Goal: Use online tool/utility: Utilize a website feature to perform a specific function

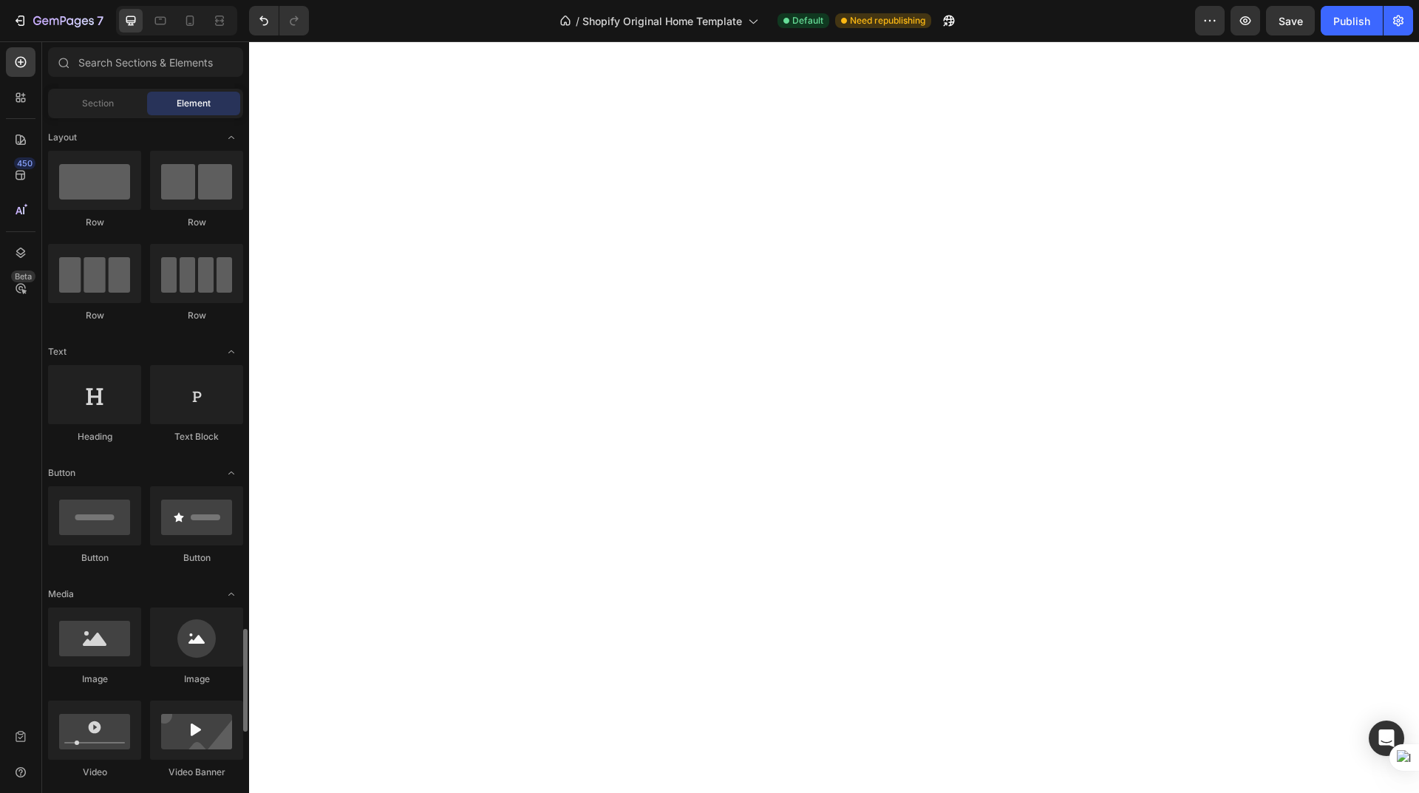
scroll to position [443, 0]
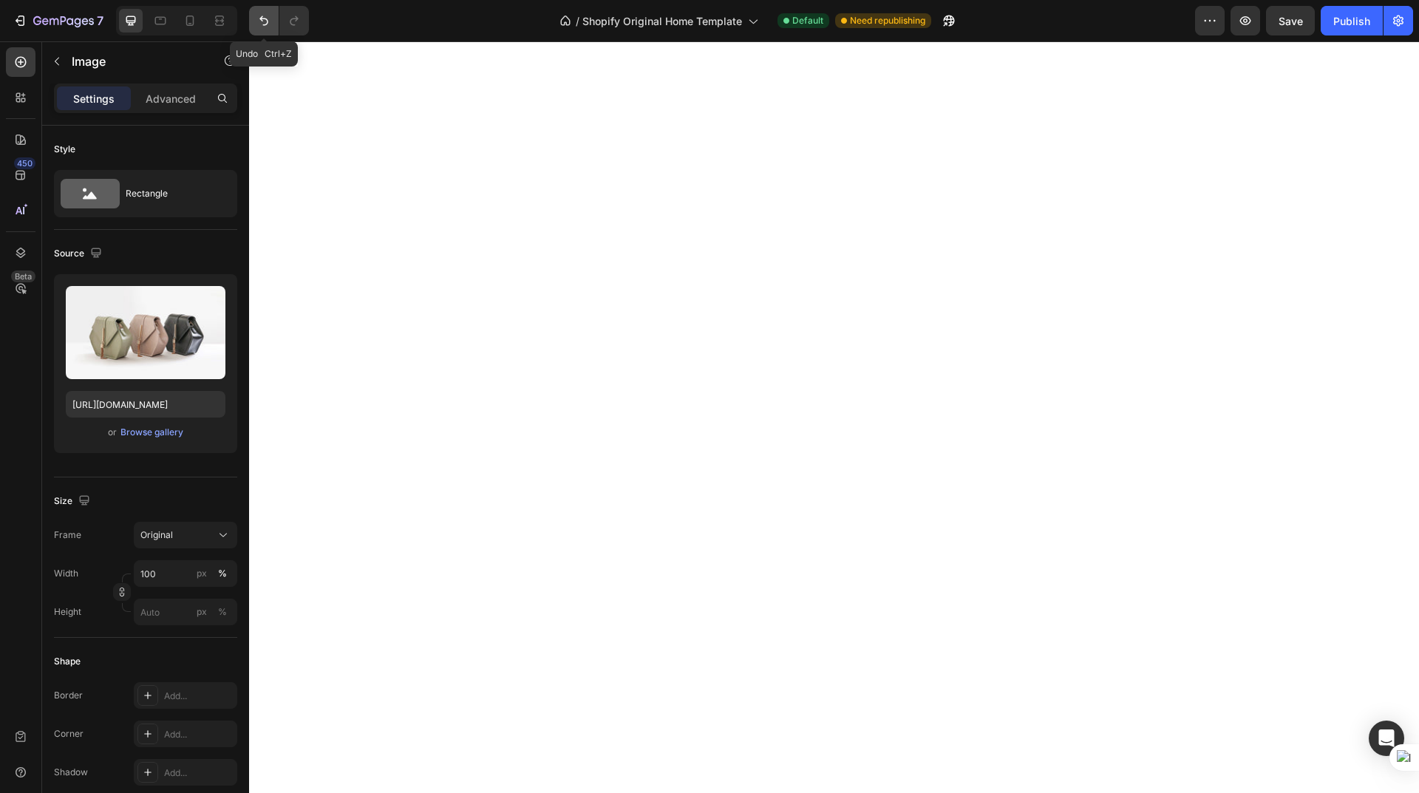
click at [263, 18] on icon "Undo/Redo" at bounding box center [263, 21] width 9 height 10
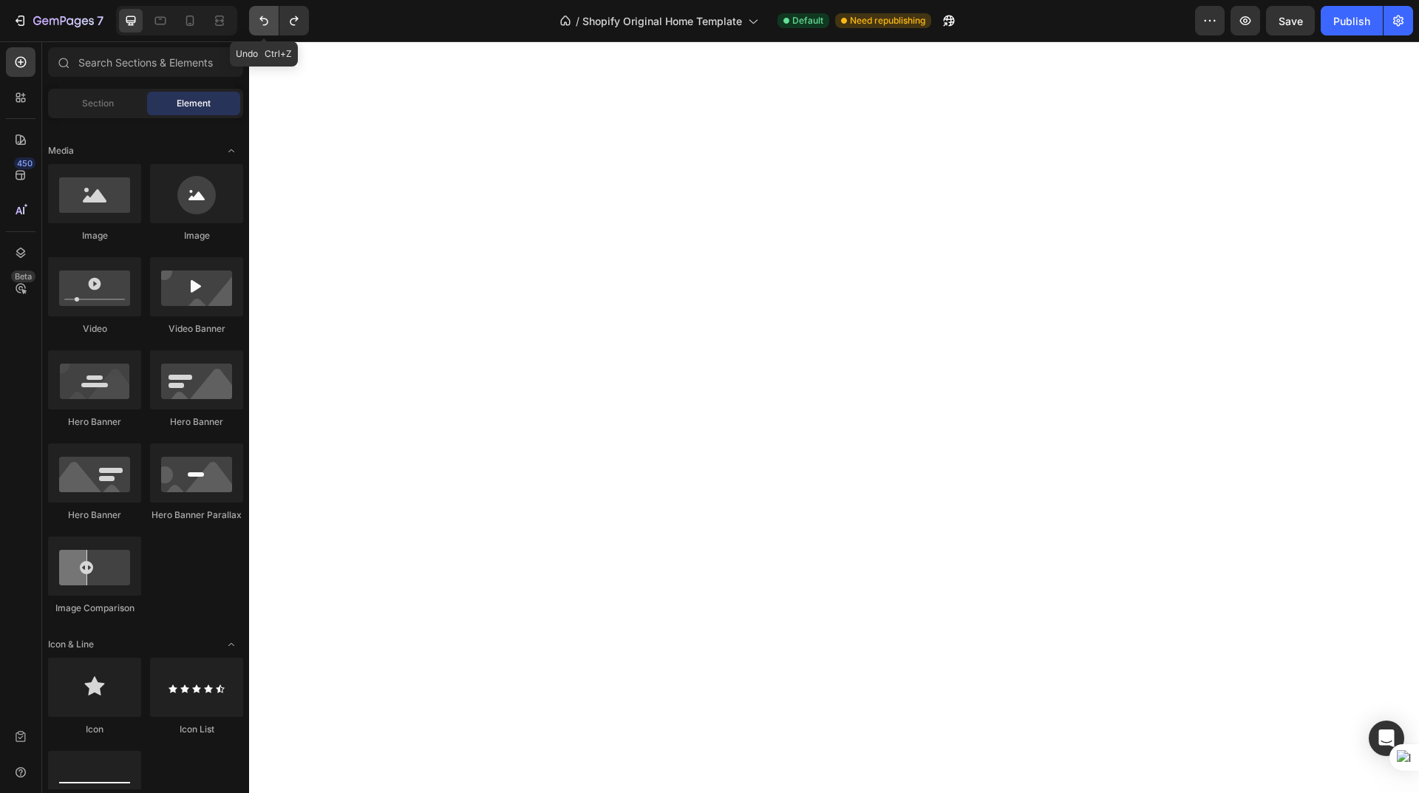
click at [263, 18] on icon "Undo/Redo" at bounding box center [263, 21] width 9 height 10
click at [291, 18] on icon "Undo/Redo" at bounding box center [294, 20] width 15 height 15
click at [294, 17] on icon "Undo/Redo" at bounding box center [294, 20] width 15 height 15
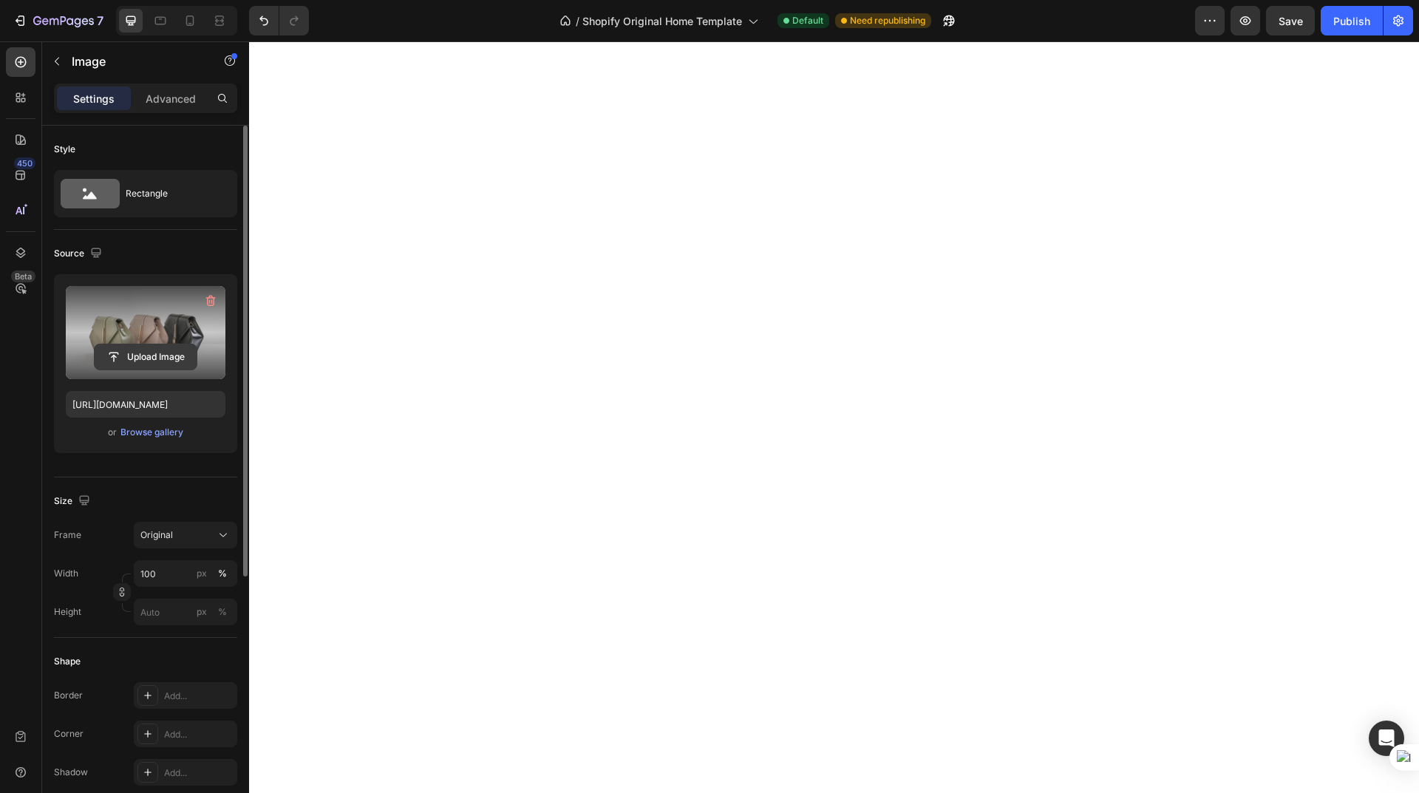
click at [149, 355] on input "file" at bounding box center [146, 356] width 102 height 25
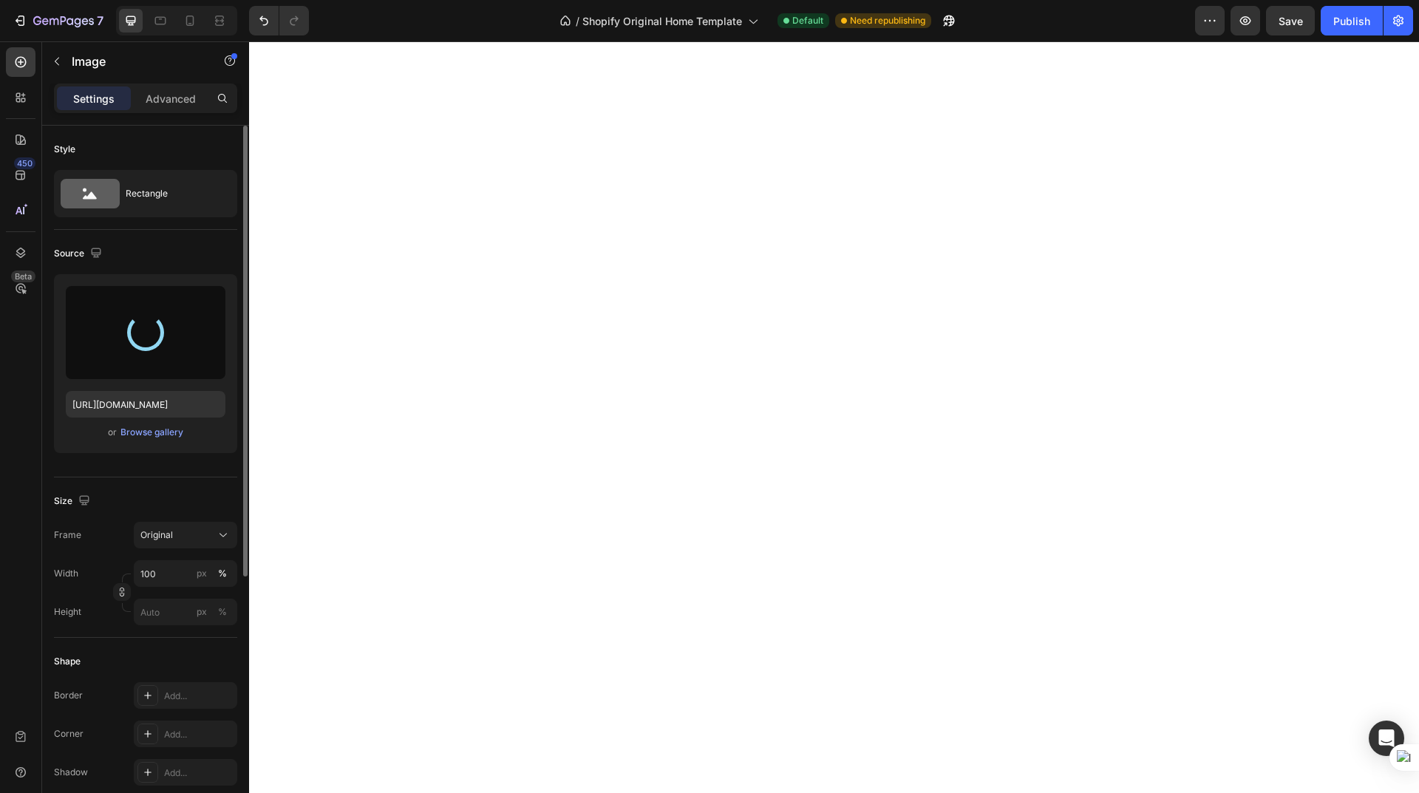
type input "https://cdn.shopify.com/s/files/1/0625/1302/0991/files/gempages_581492153599918…"
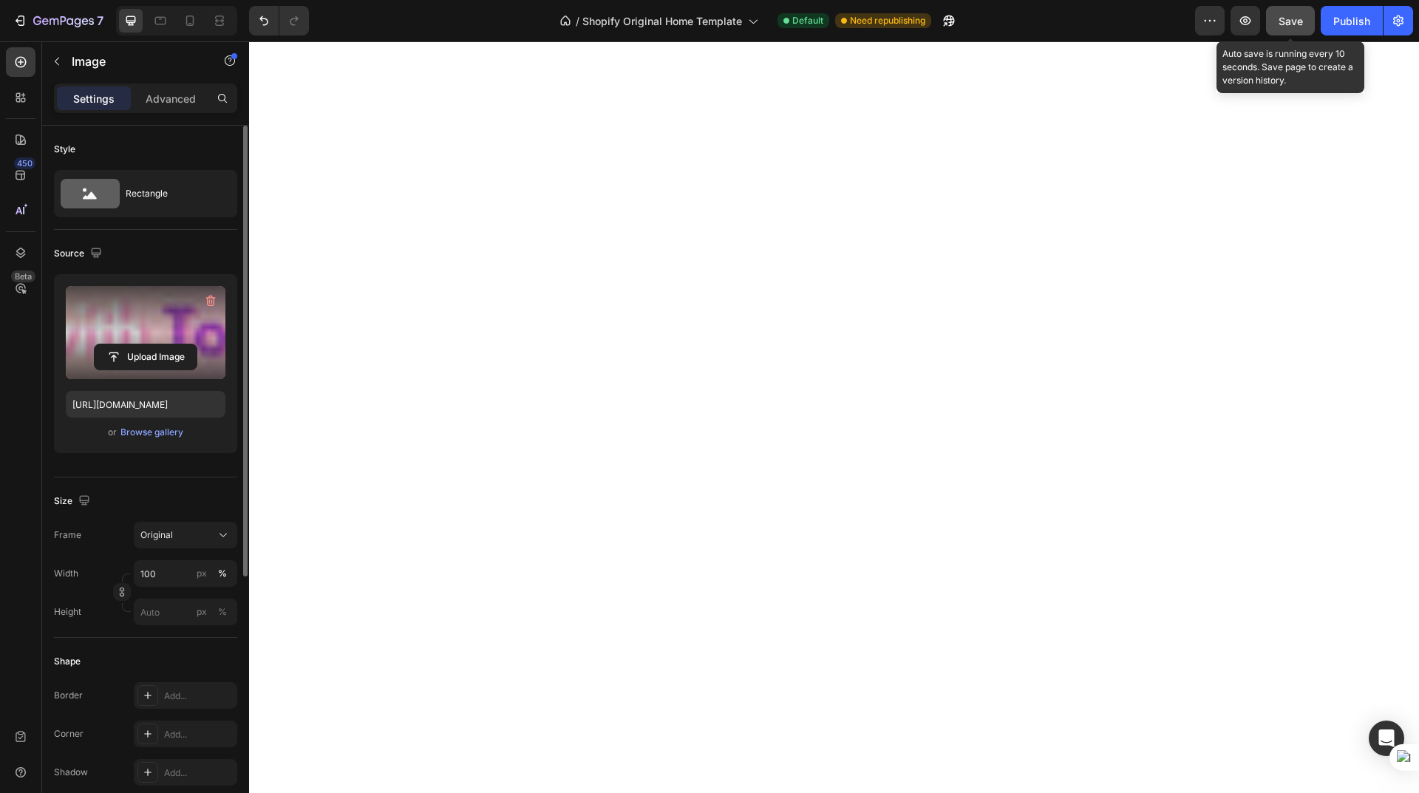
click at [1286, 25] on span "Save" at bounding box center [1290, 21] width 24 height 13
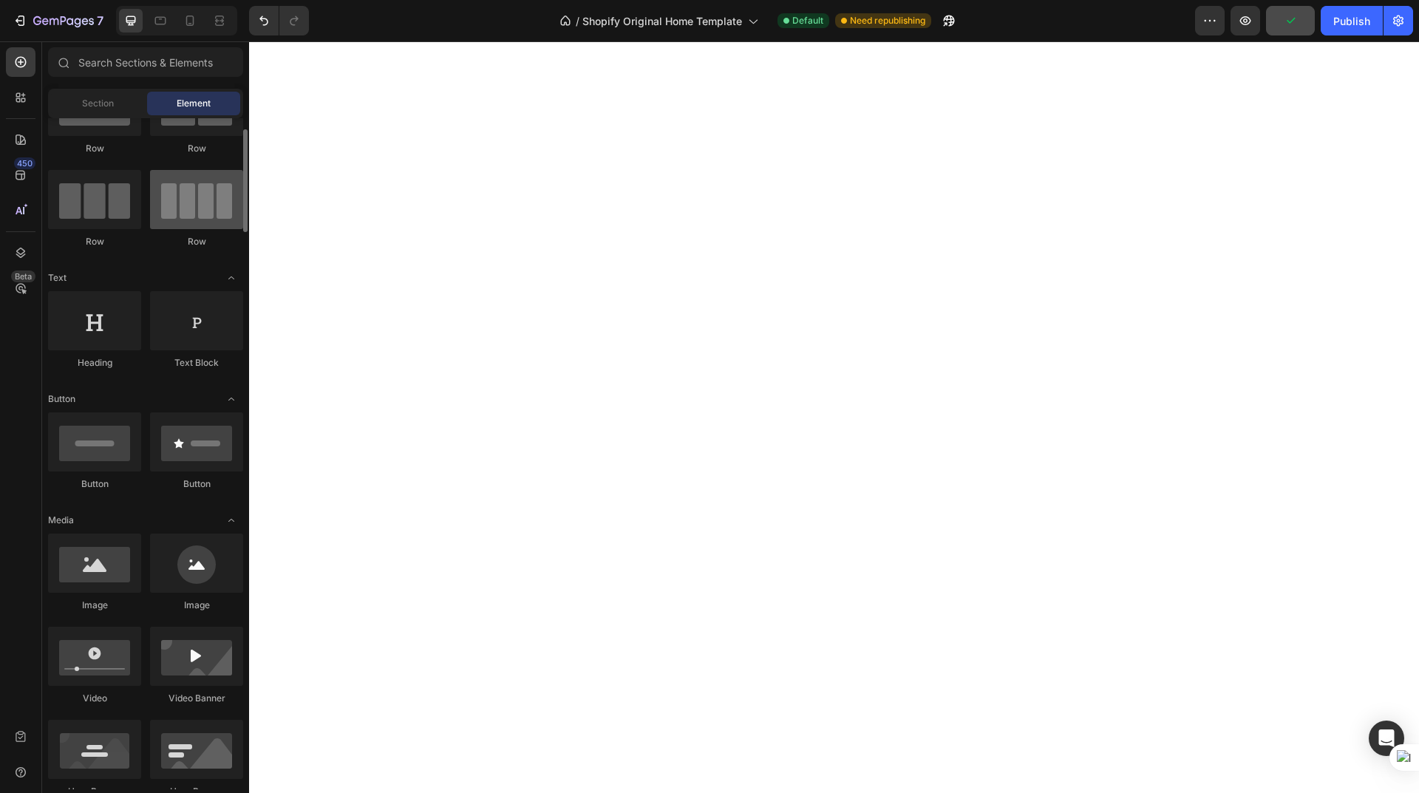
scroll to position [0, 0]
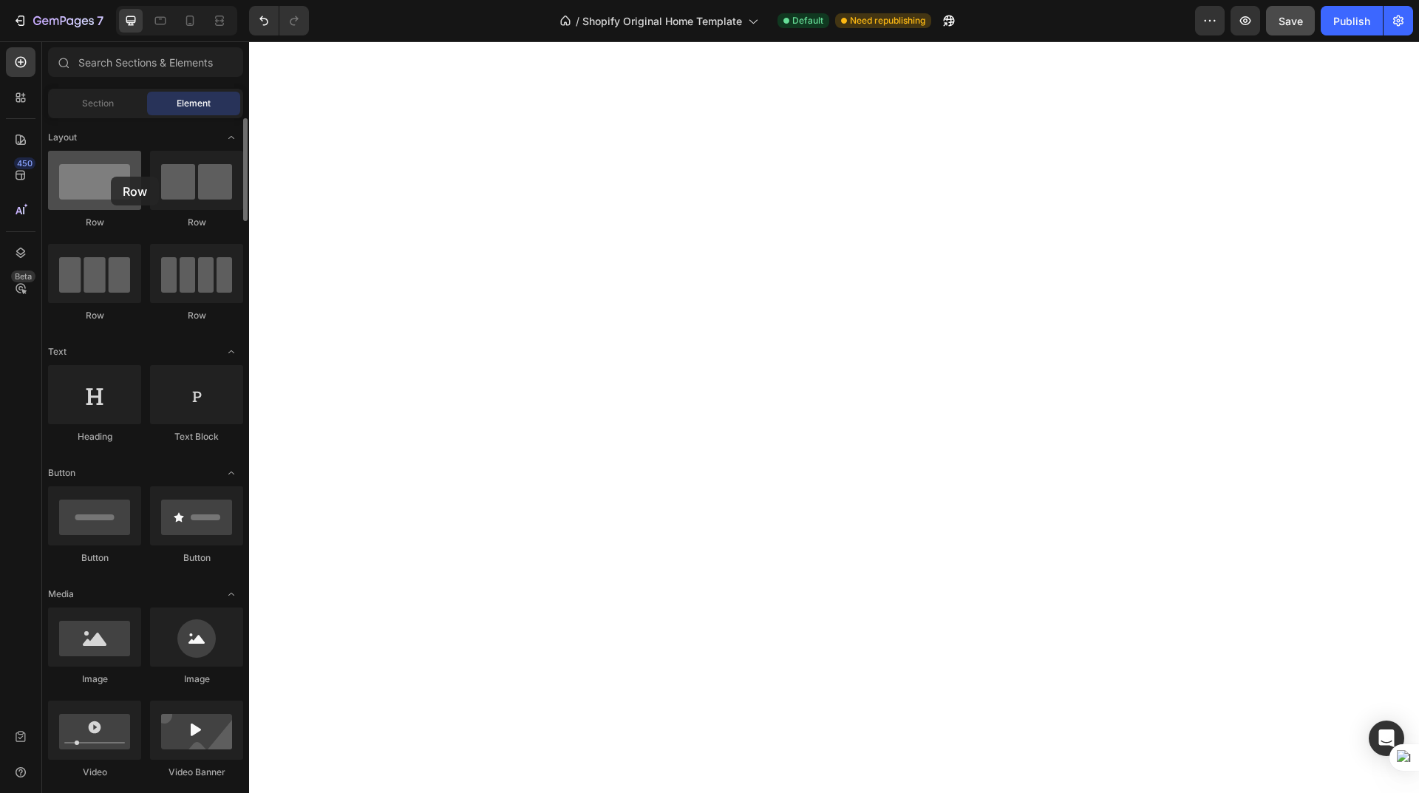
drag, startPoint x: 87, startPoint y: 191, endPoint x: 111, endPoint y: 177, distance: 27.9
click at [111, 177] on div at bounding box center [94, 180] width 93 height 59
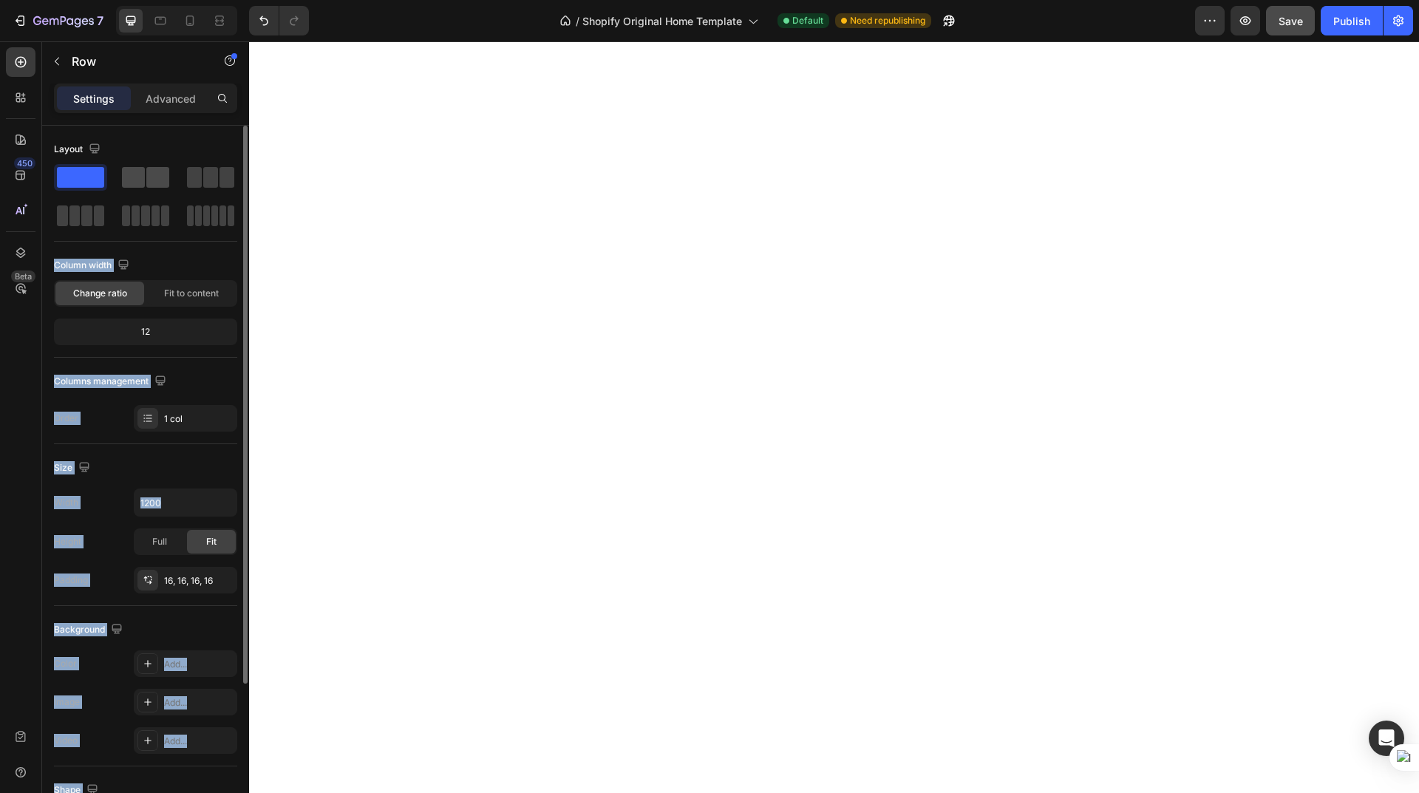
click at [143, 177] on span at bounding box center [133, 177] width 23 height 21
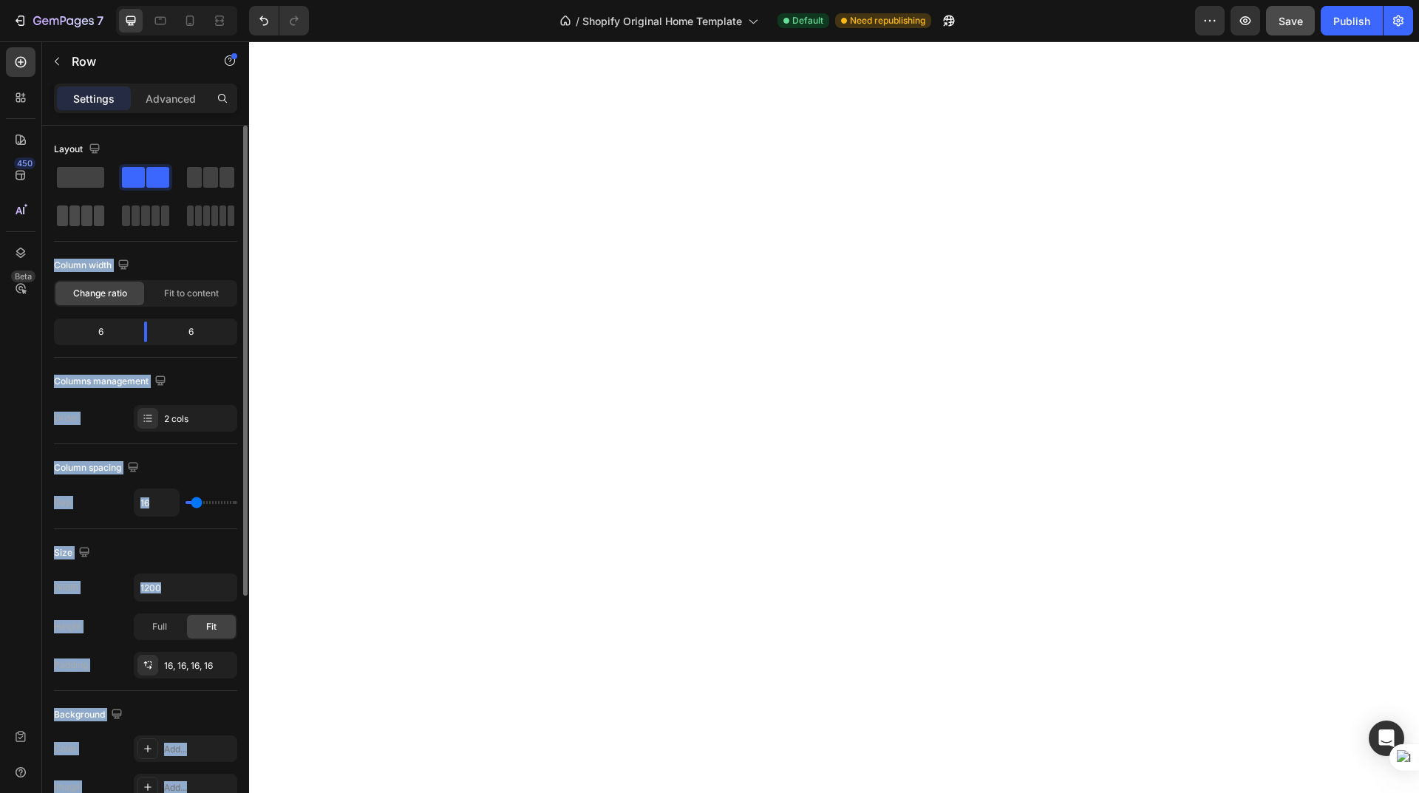
click at [87, 216] on span at bounding box center [86, 215] width 11 height 21
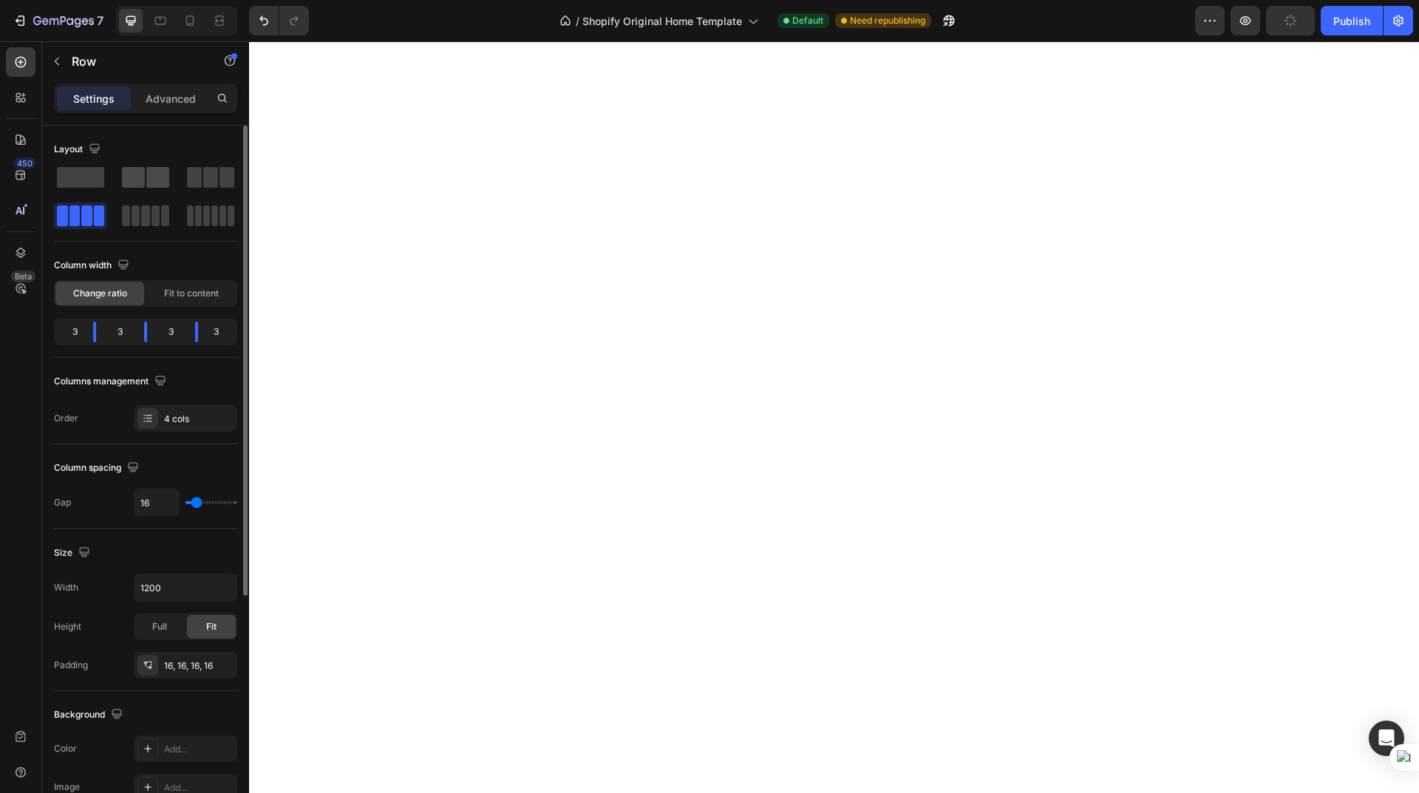
click at [143, 183] on span at bounding box center [133, 177] width 23 height 21
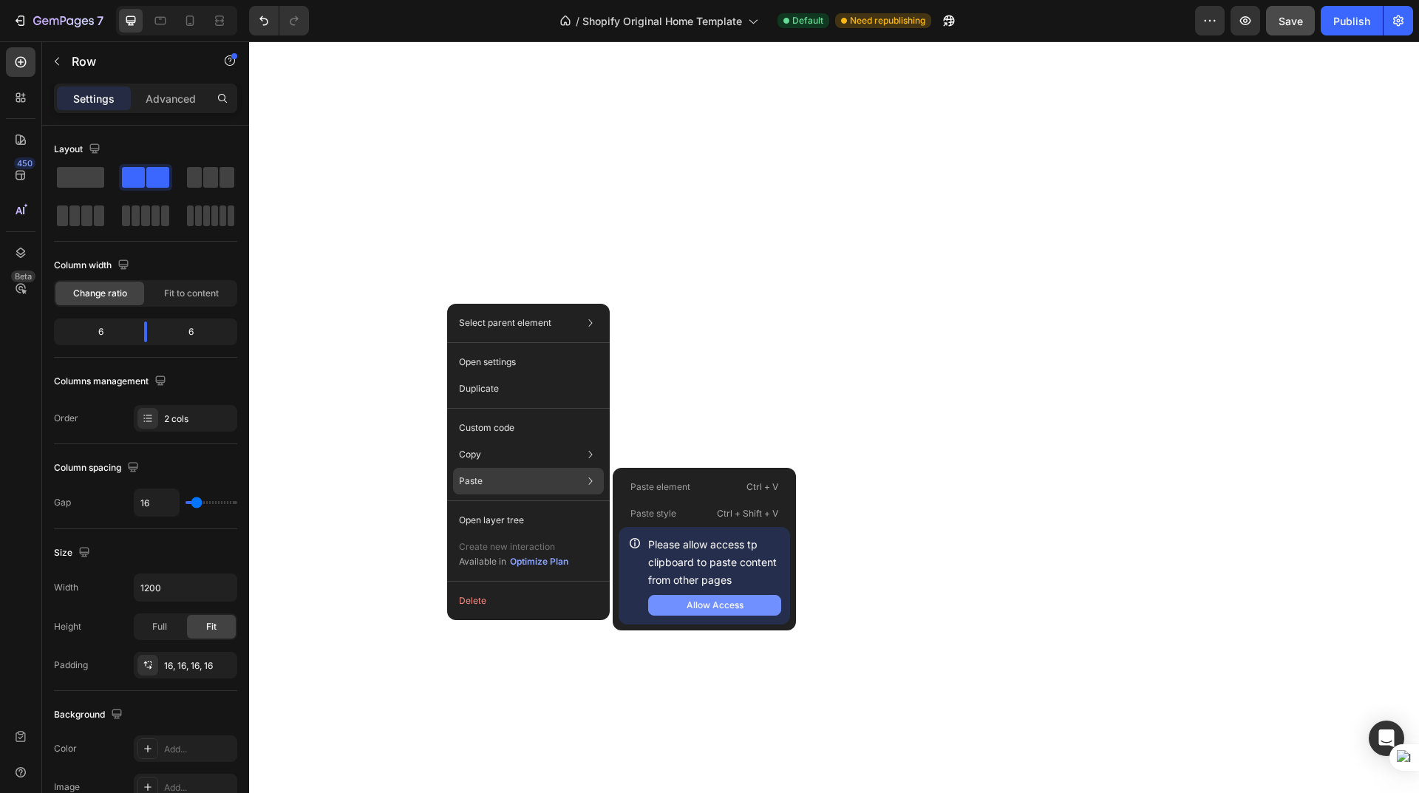
click at [726, 604] on div "Allow Access" at bounding box center [714, 604] width 57 height 13
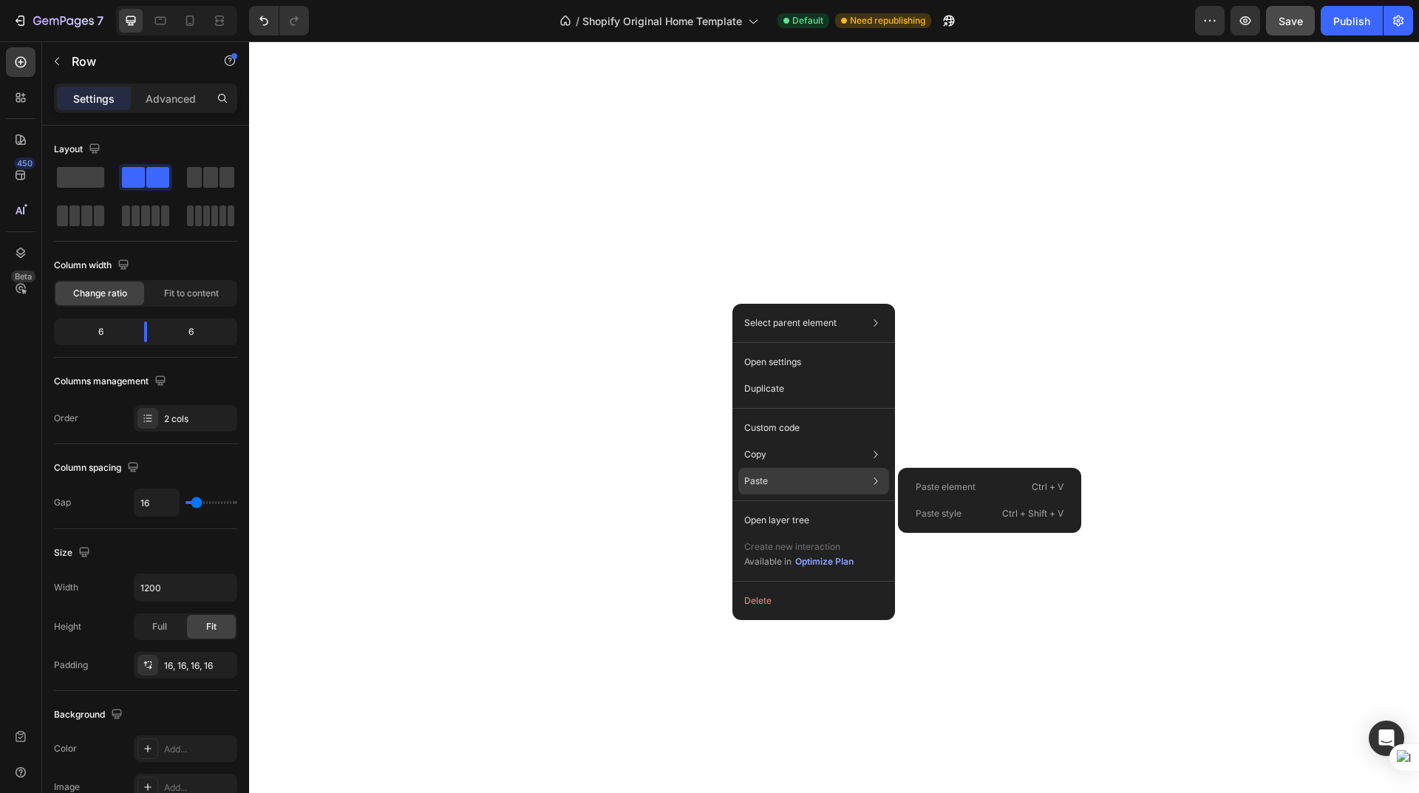
click at [795, 507] on div "Paste Paste element Ctrl + V Paste style Ctrl + Shift + V" at bounding box center [813, 520] width 151 height 27
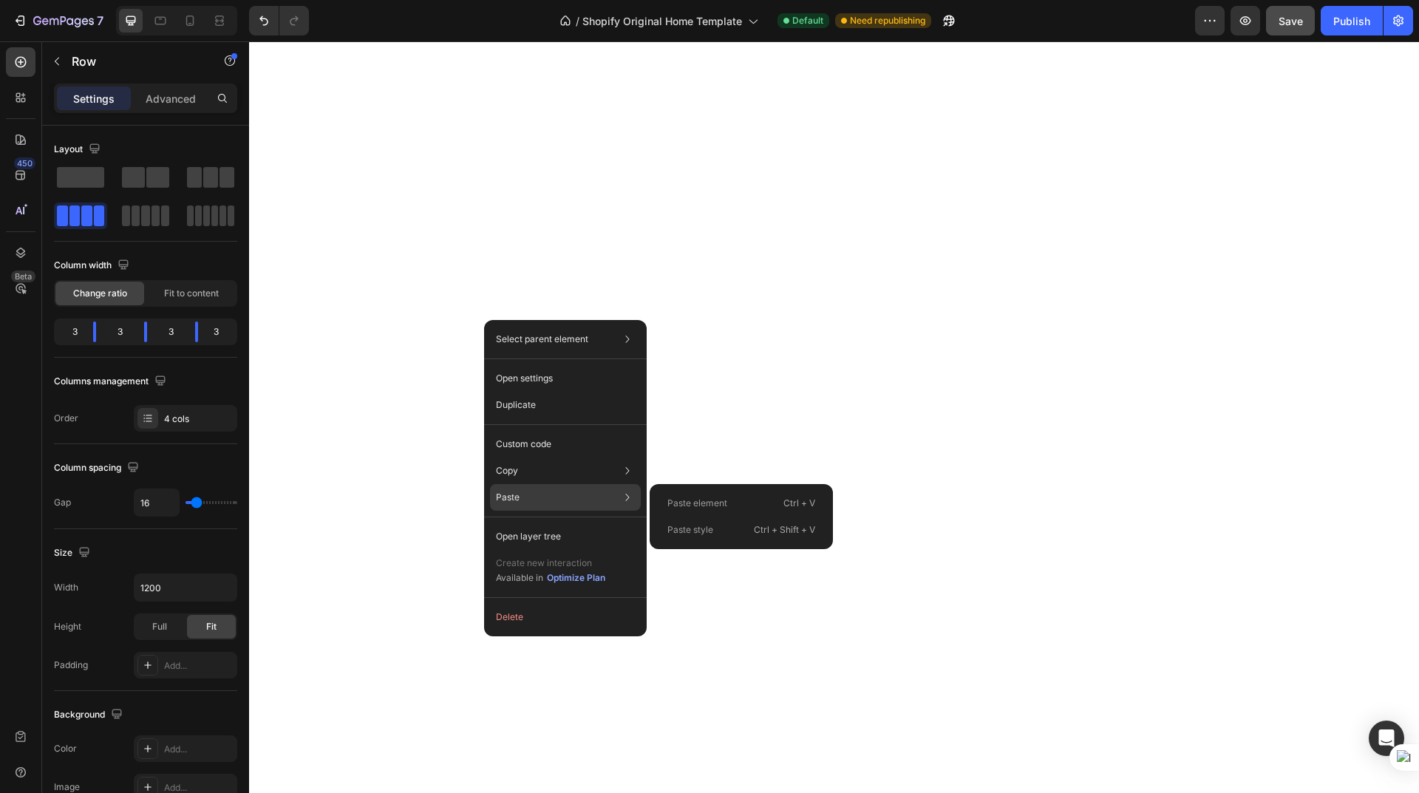
click at [598, 523] on div "Paste Paste element Ctrl + V Paste style Ctrl + Shift + V" at bounding box center [565, 536] width 151 height 27
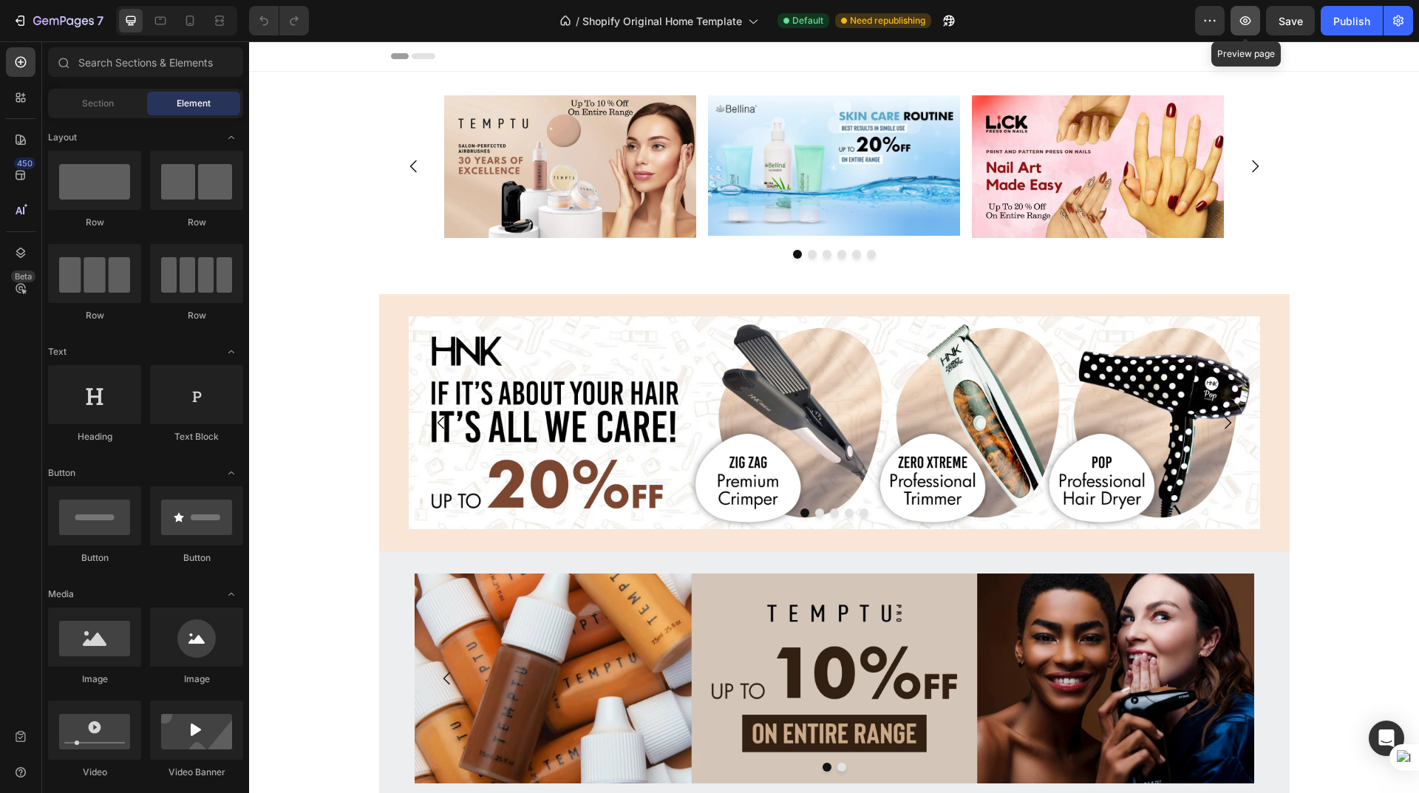
click at [756, 19] on icon "button" at bounding box center [1245, 20] width 11 height 9
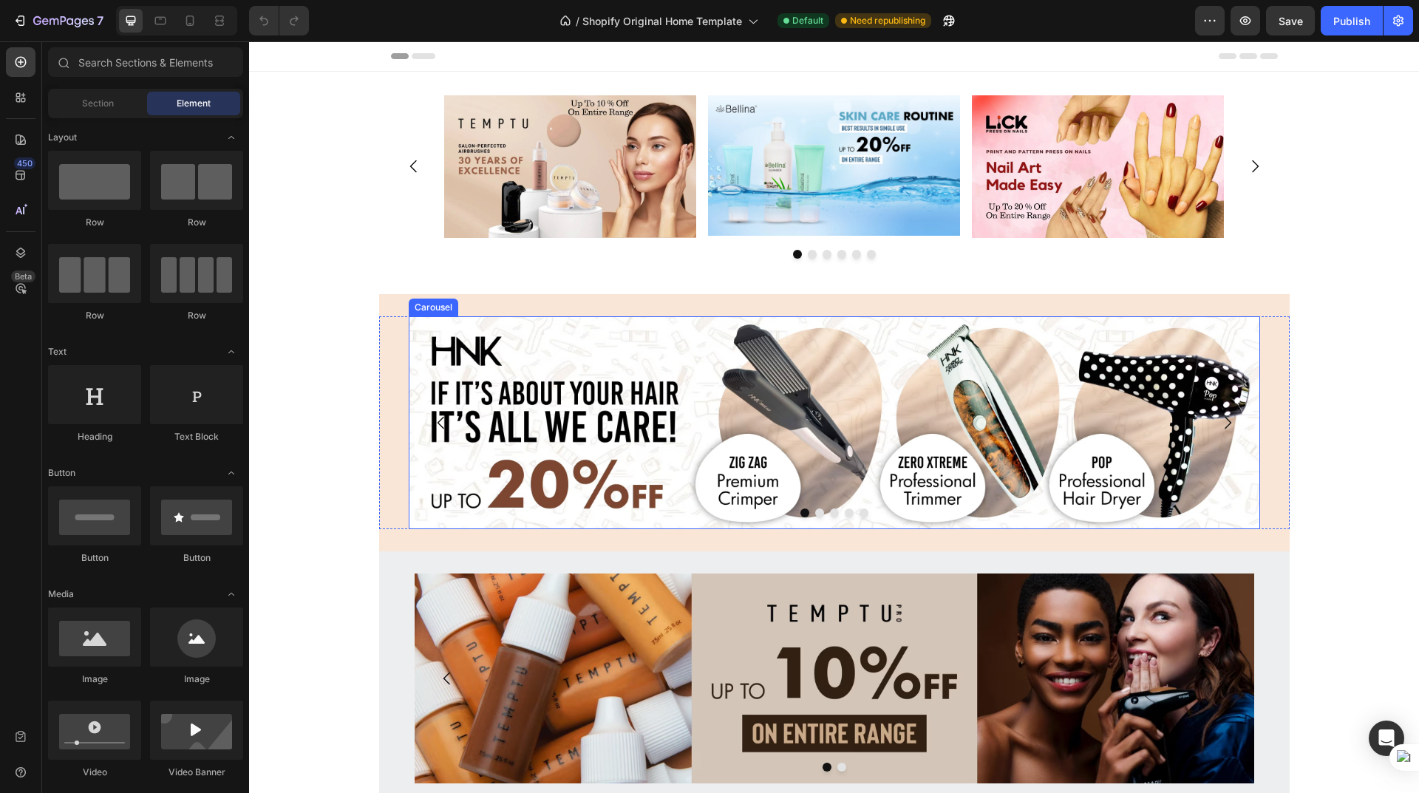
click at [756, 473] on button "Dot" at bounding box center [819, 512] width 9 height 9
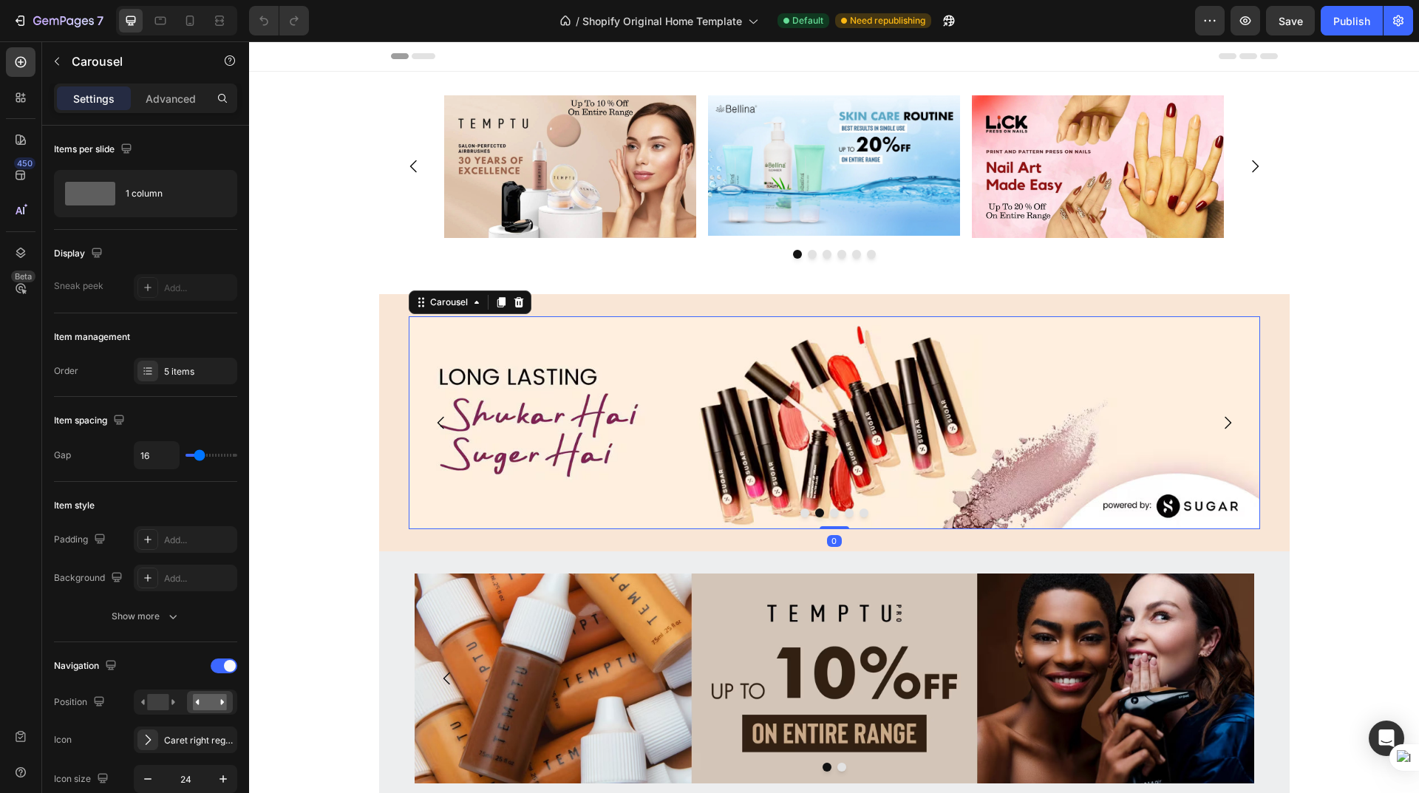
click at [756, 473] on button "Dot" at bounding box center [834, 512] width 9 height 9
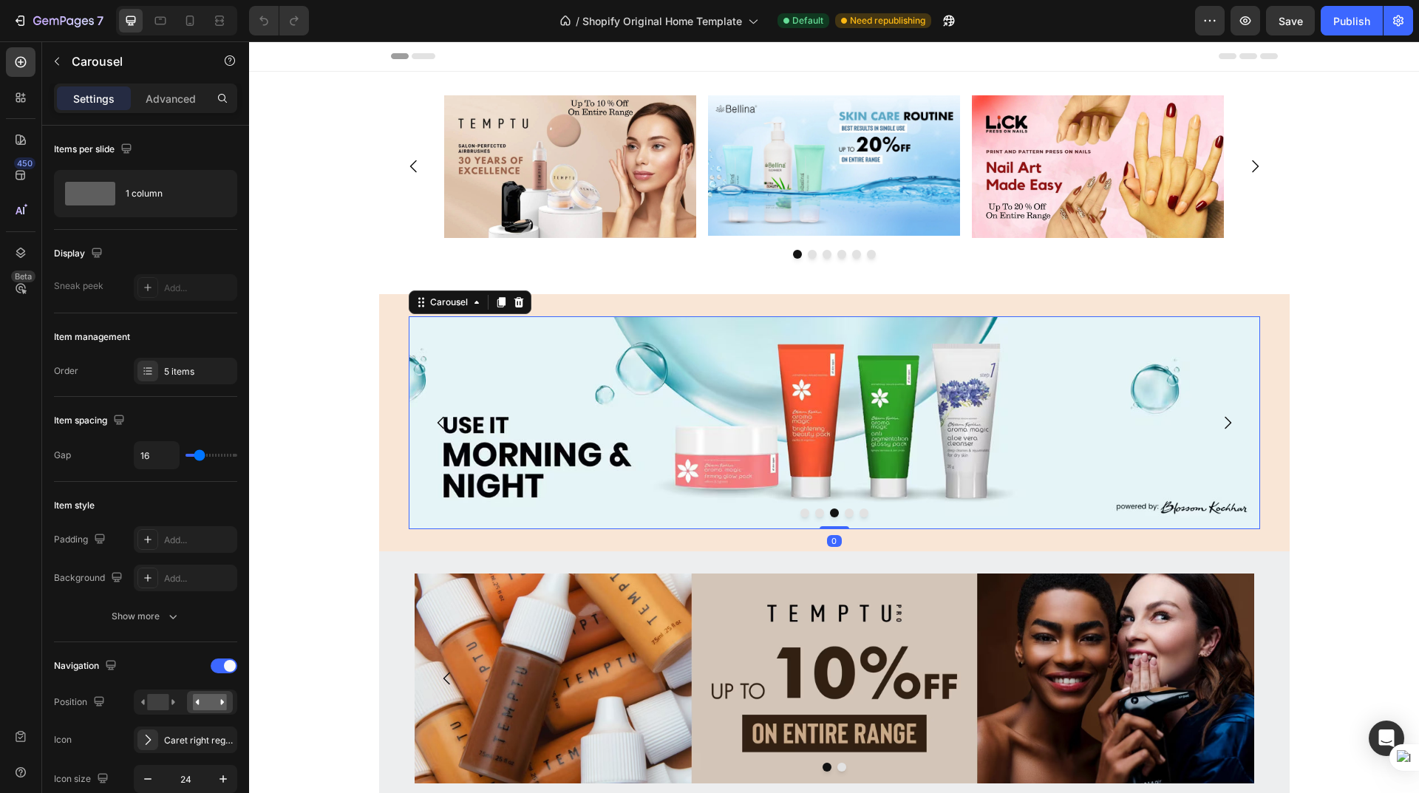
click at [756, 473] on button "Dot" at bounding box center [804, 512] width 9 height 9
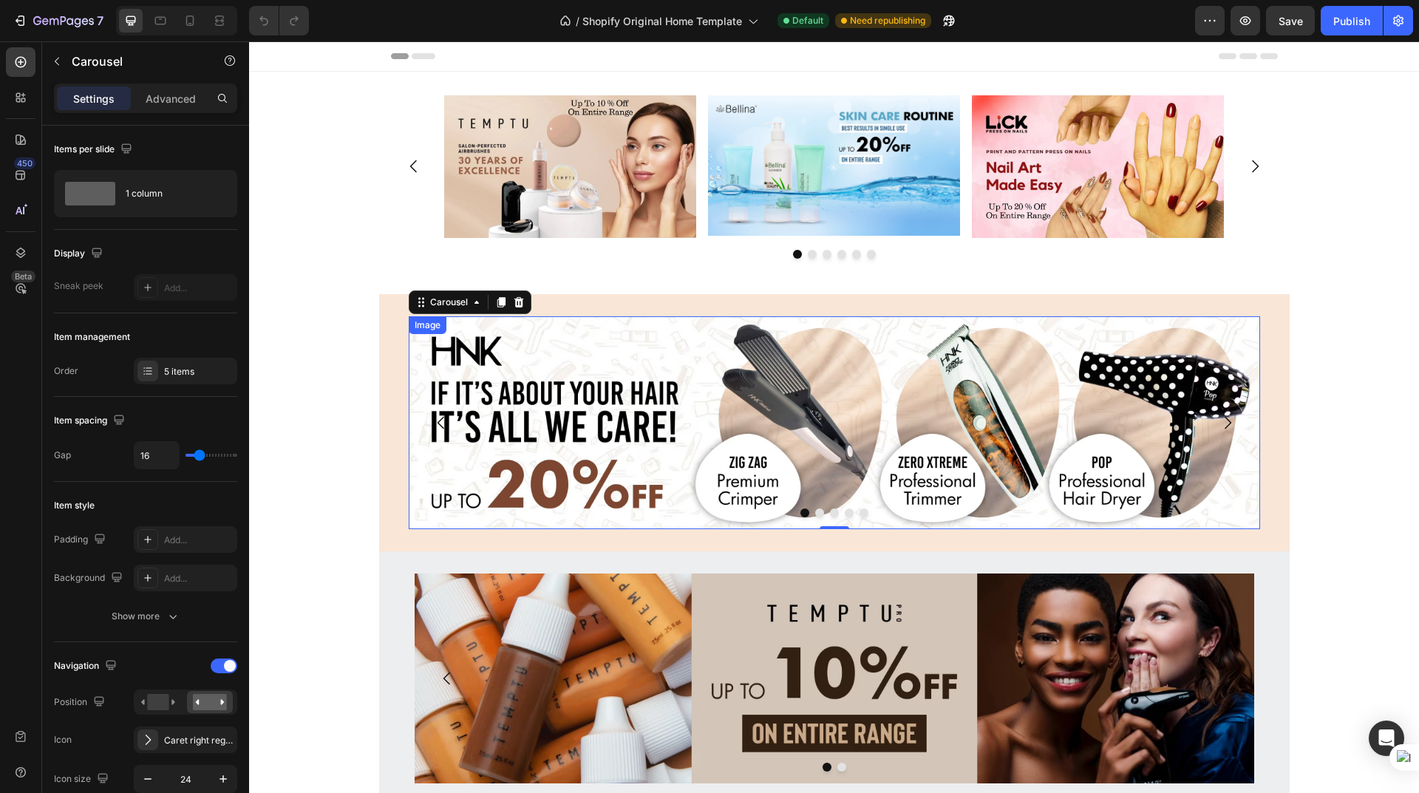
click at [635, 395] on img at bounding box center [834, 422] width 851 height 213
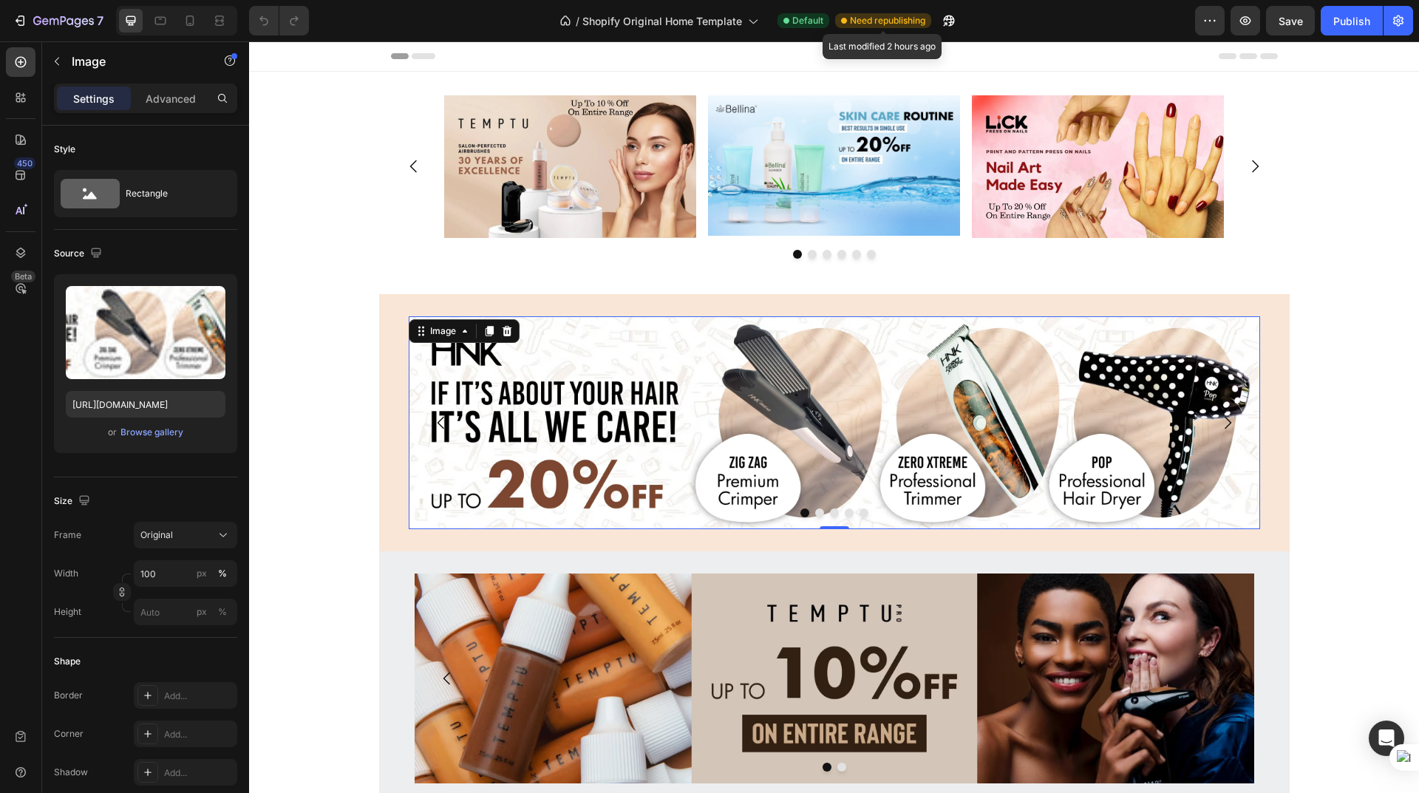
click at [756, 18] on span "Need republishing" at bounding box center [887, 20] width 75 height 13
click at [756, 22] on icon "button" at bounding box center [946, 24] width 4 height 4
